Goal: Task Accomplishment & Management: Use online tool/utility

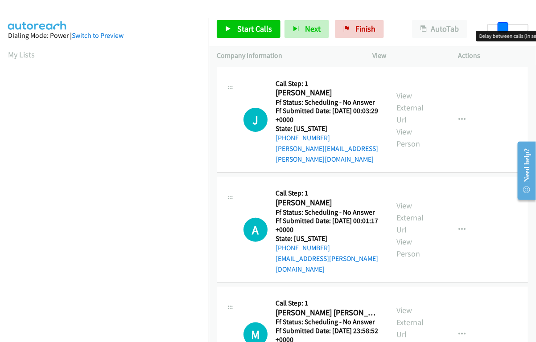
drag, startPoint x: 489, startPoint y: 28, endPoint x: 503, endPoint y: 30, distance: 14.4
click at [503, 30] on body "Start Calls Pause Next Finish Paused AutoTab AutoTab 11 Company Information Inf…" at bounding box center [268, 21] width 536 height 42
click at [500, 26] on span at bounding box center [505, 27] width 11 height 11
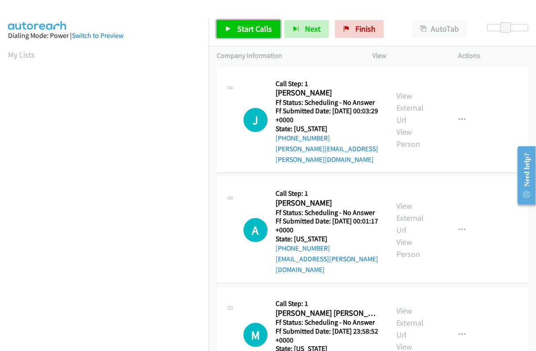
click at [247, 28] on span "Start Calls" at bounding box center [254, 29] width 35 height 10
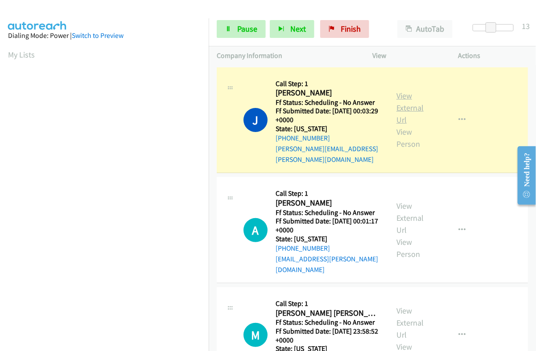
click at [398, 91] on link "View External Url" at bounding box center [409, 108] width 27 height 34
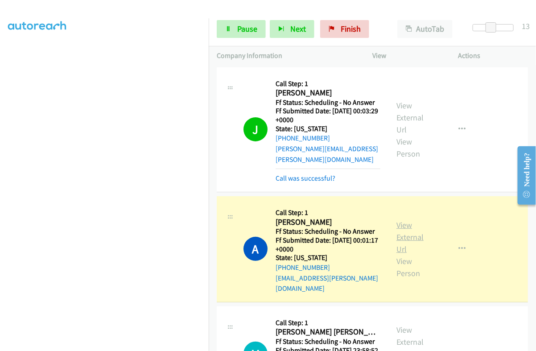
click at [407, 220] on link "View External Url" at bounding box center [409, 237] width 27 height 34
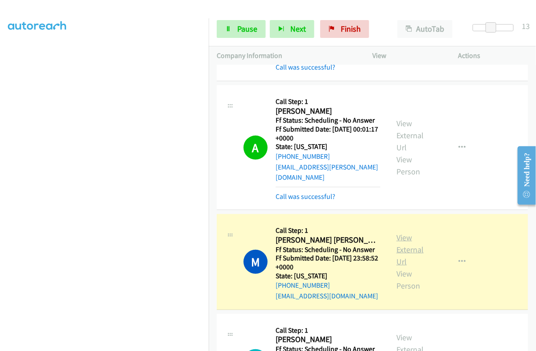
click at [408, 232] on link "View External Url" at bounding box center [409, 249] width 27 height 34
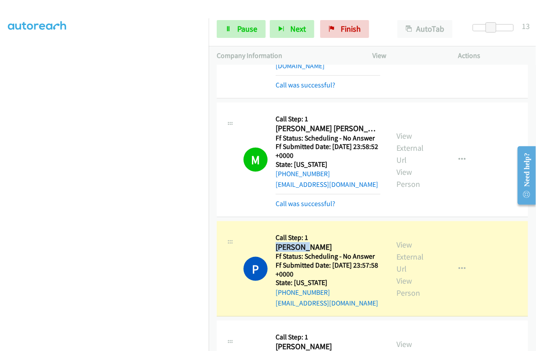
drag, startPoint x: 300, startPoint y: 223, endPoint x: 269, endPoint y: 225, distance: 30.8
click at [269, 229] on div "P Callback Scheduled Call Step: 1 [PERSON_NAME] America/[GEOGRAPHIC_DATA] Ff St…" at bounding box center [311, 268] width 137 height 79
copy h2 "Priscila"
click at [403, 239] on link "View External Url" at bounding box center [409, 256] width 27 height 34
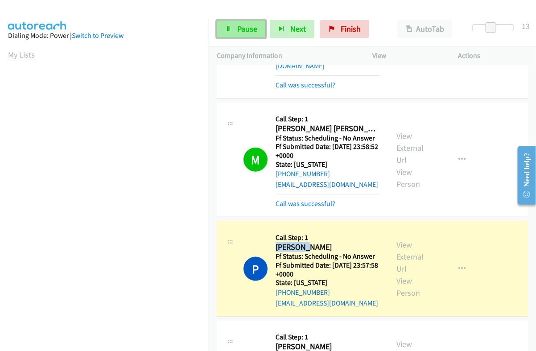
click at [247, 30] on span "Pause" at bounding box center [247, 29] width 20 height 10
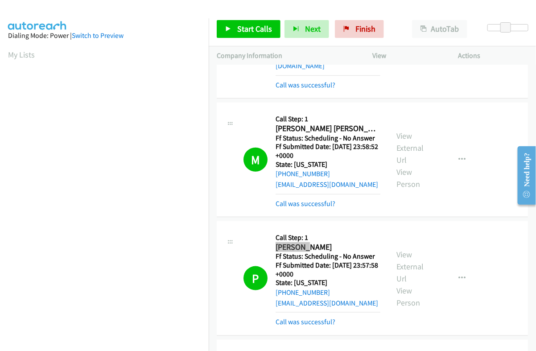
scroll to position [151, 0]
